Goal: Register for event/course

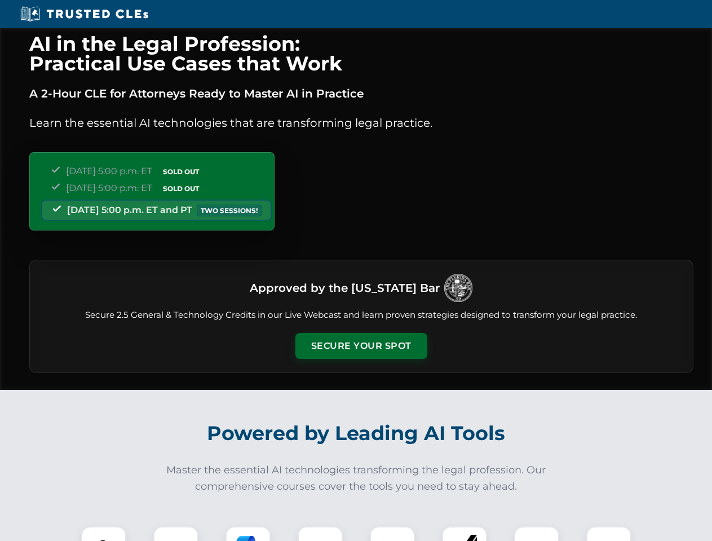
click at [361, 346] on button "Secure Your Spot" at bounding box center [362, 346] width 132 height 26
click at [104, 534] on img at bounding box center [103, 549] width 33 height 33
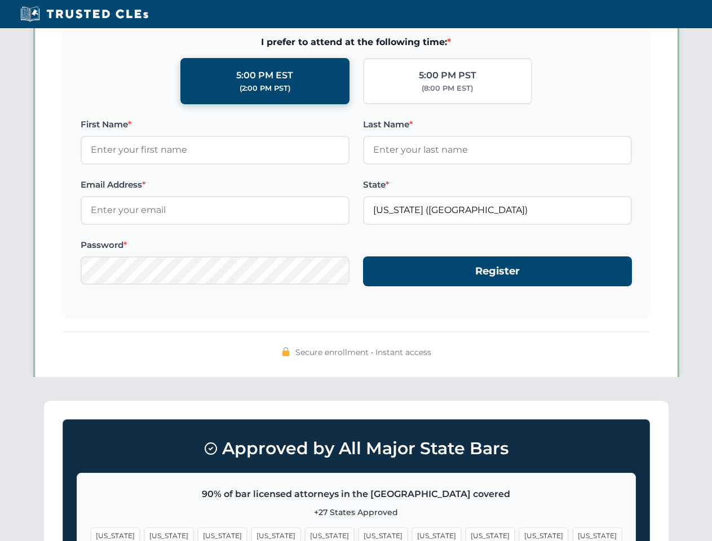
click at [412, 534] on span "[US_STATE]" at bounding box center [436, 536] width 49 height 16
click at [519, 534] on span "[US_STATE]" at bounding box center [543, 536] width 49 height 16
